Goal: Information Seeking & Learning: Stay updated

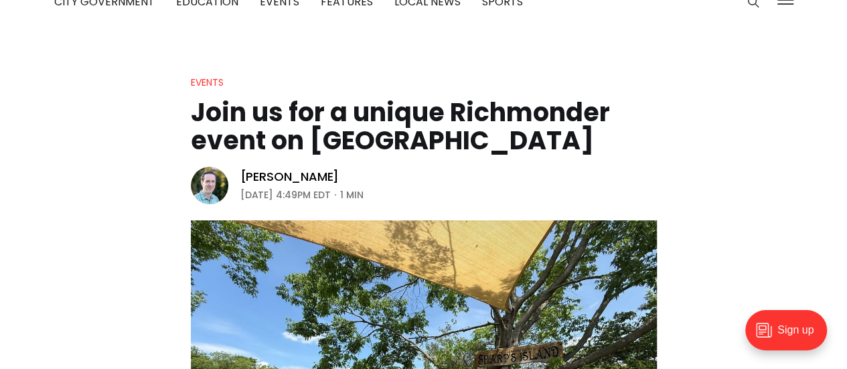
scroll to position [71, 0]
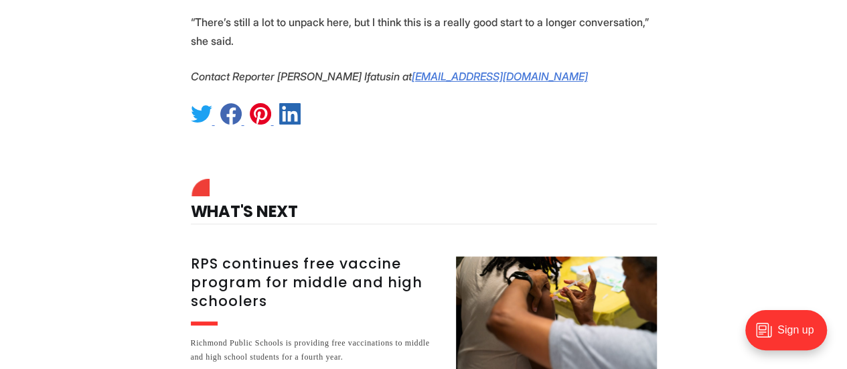
scroll to position [2595, 0]
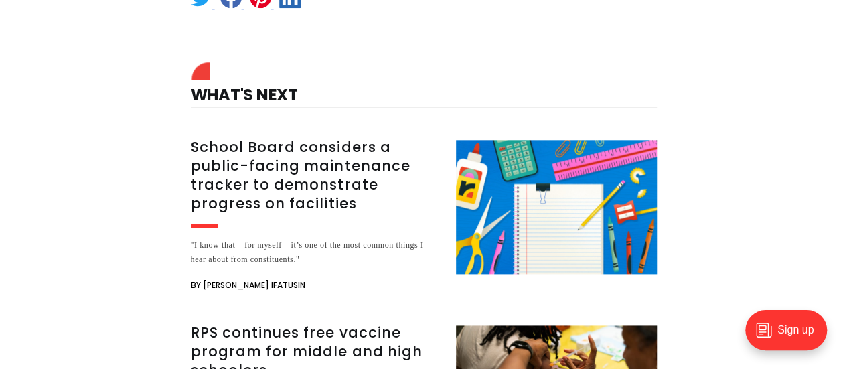
scroll to position [3259, 0]
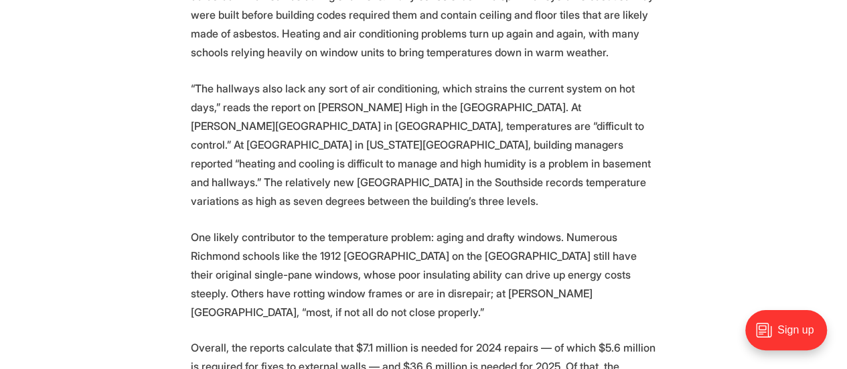
scroll to position [2209, 0]
